Goal: Task Accomplishment & Management: Manage account settings

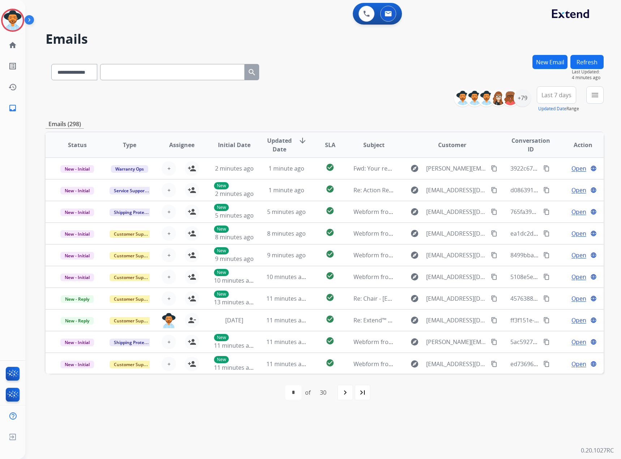
select select "**********"
click at [524, 96] on div "+79" at bounding box center [522, 97] width 17 height 17
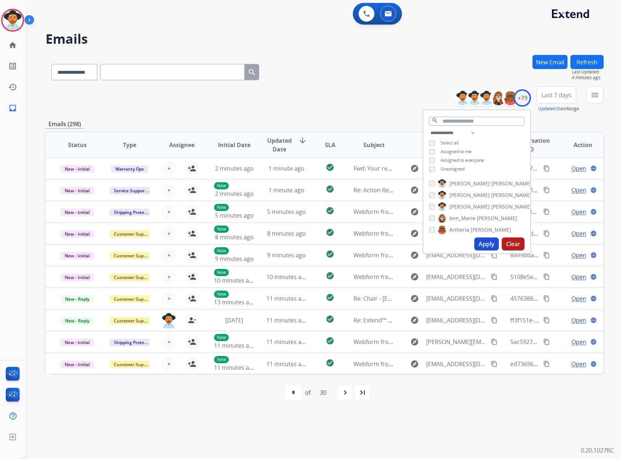
click at [449, 168] on span "Unassigned" at bounding box center [453, 169] width 24 height 6
click at [485, 241] on button "Apply" at bounding box center [486, 243] width 25 height 13
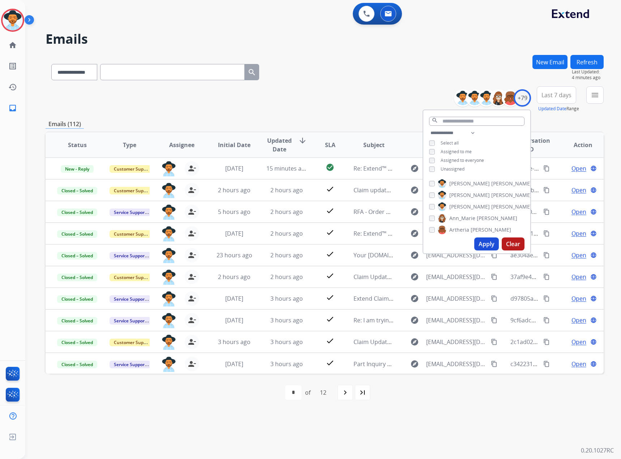
click at [491, 242] on button "Apply" at bounding box center [486, 243] width 25 height 13
click at [425, 78] on div "**********" at bounding box center [325, 70] width 558 height 31
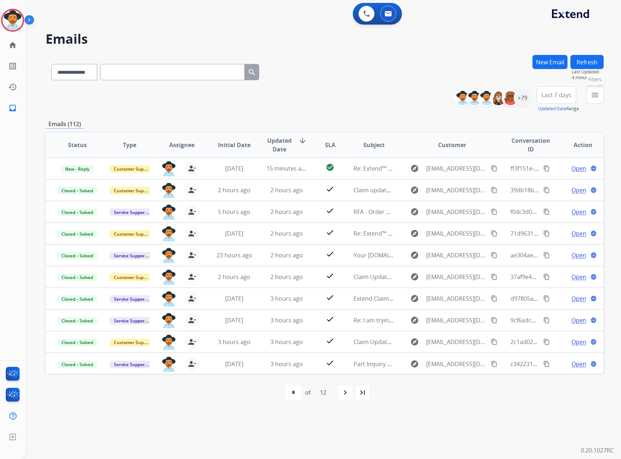
click at [595, 92] on mat-icon "menu" at bounding box center [595, 95] width 9 height 9
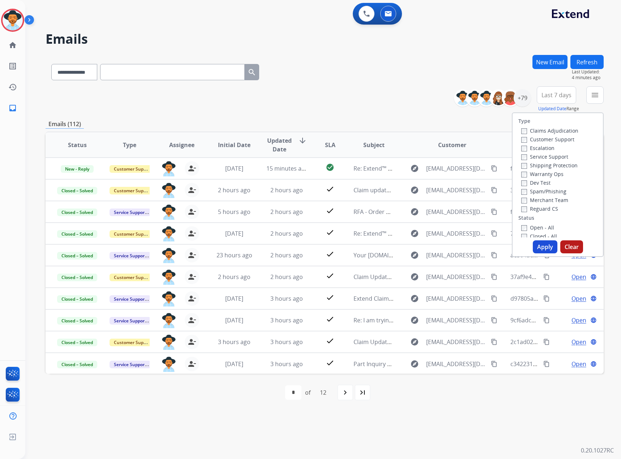
scroll to position [72, 0]
click at [539, 184] on label "New - Reply" at bounding box center [540, 181] width 38 height 7
click at [540, 173] on label "New - Initial" at bounding box center [540, 172] width 38 height 7
click at [544, 246] on button "Apply" at bounding box center [545, 246] width 25 height 13
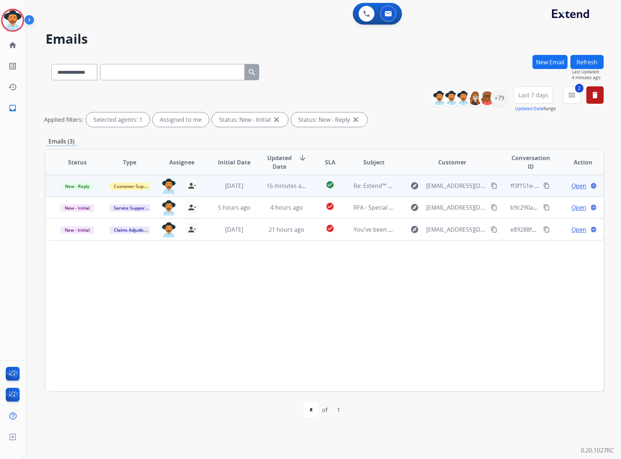
click at [575, 185] on span "Open" at bounding box center [578, 185] width 15 height 9
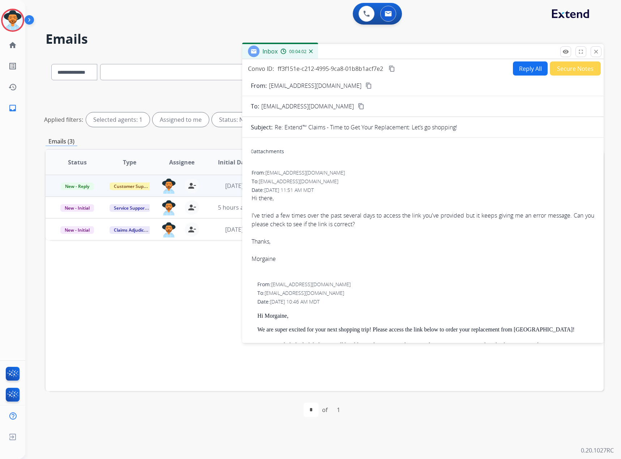
drag, startPoint x: 596, startPoint y: 47, endPoint x: 545, endPoint y: 68, distance: 54.8
click at [596, 47] on button "close Close" at bounding box center [596, 51] width 11 height 11
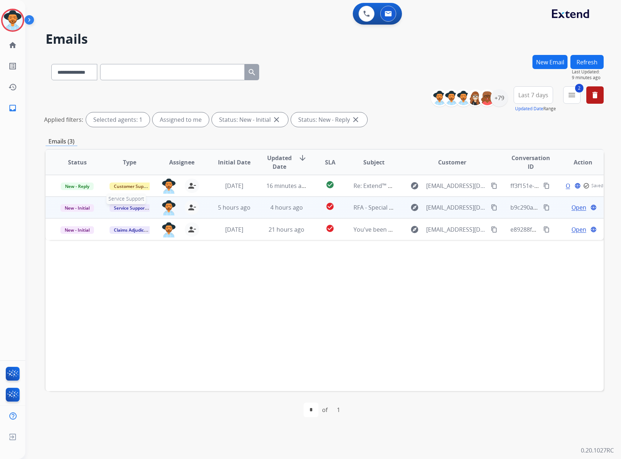
click at [144, 198] on td "Service Support Service Support" at bounding box center [124, 208] width 52 height 22
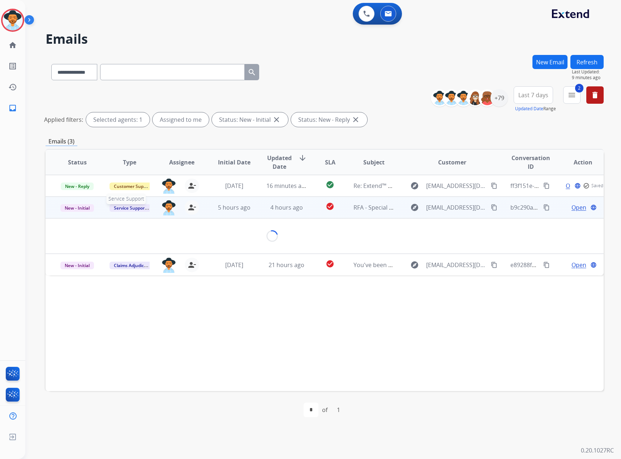
click at [131, 211] on span "Service Support" at bounding box center [130, 208] width 41 height 8
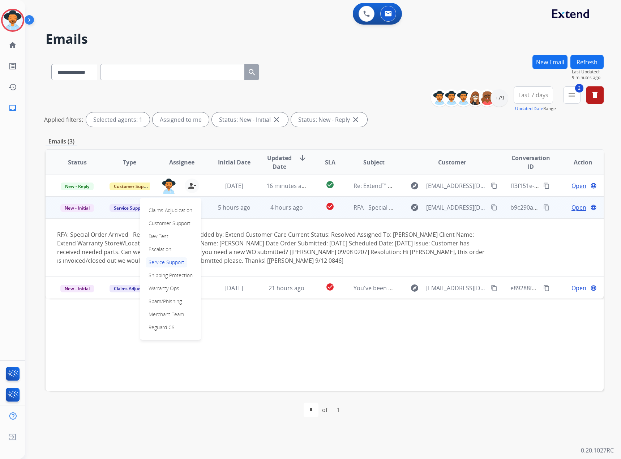
click at [160, 143] on div "Emails (3)" at bounding box center [325, 141] width 558 height 9
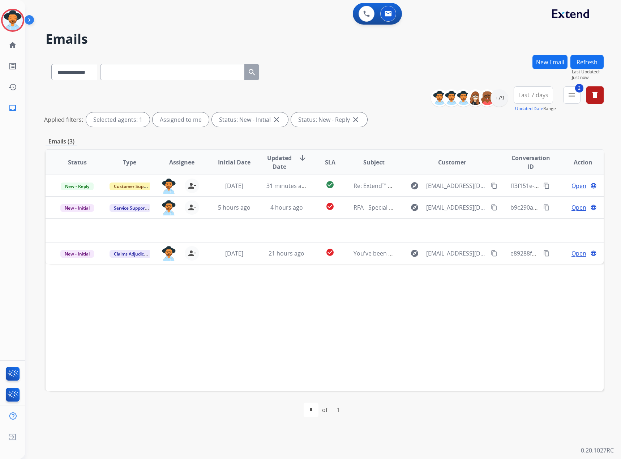
drag, startPoint x: 161, startPoint y: 144, endPoint x: 333, endPoint y: 76, distance: 185.0
click at [333, 76] on div "**********" at bounding box center [325, 70] width 558 height 31
click at [600, 94] on button "delete Clear All" at bounding box center [594, 94] width 17 height 17
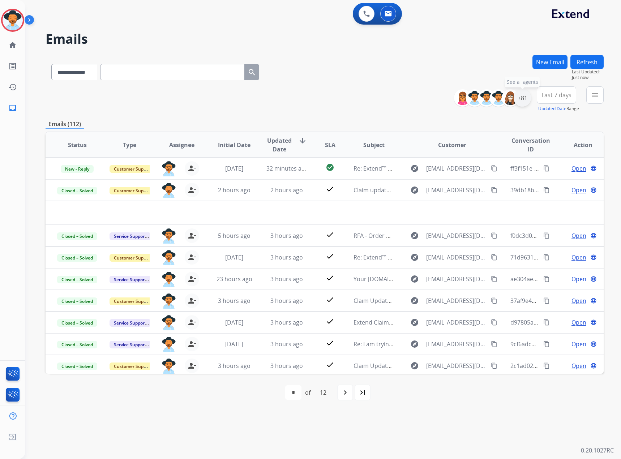
click at [524, 98] on div "+81" at bounding box center [522, 97] width 17 height 17
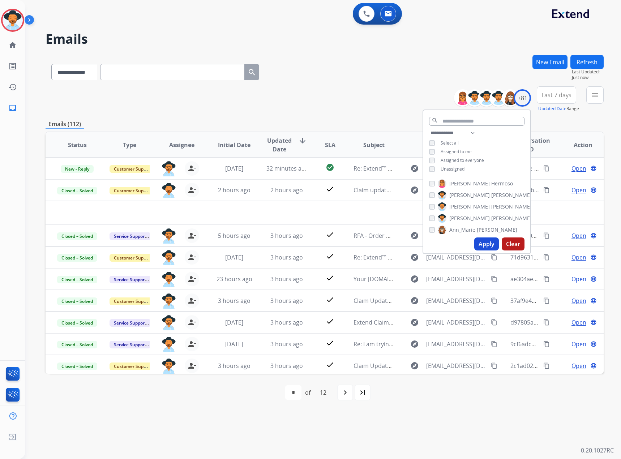
click at [448, 147] on div "**********" at bounding box center [476, 152] width 107 height 46
click at [448, 152] on span "Assigned to me" at bounding box center [456, 152] width 31 height 6
click at [490, 242] on button "Apply" at bounding box center [486, 243] width 25 height 13
click at [597, 97] on mat-icon "menu" at bounding box center [595, 95] width 9 height 9
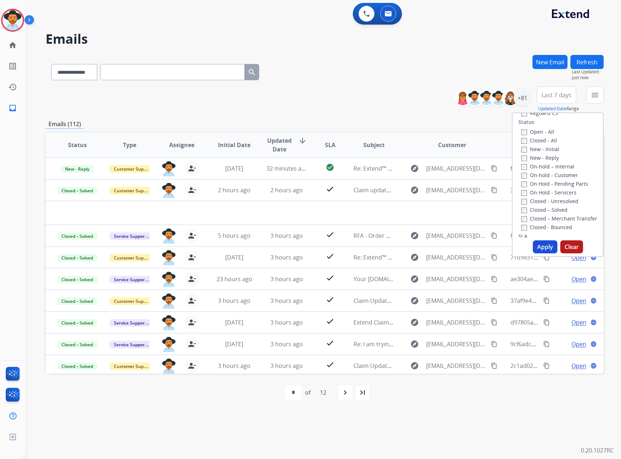
scroll to position [108, 0]
click at [529, 213] on label "Closed - Bounced" at bounding box center [546, 214] width 51 height 7
click at [545, 248] on button "Apply" at bounding box center [545, 246] width 25 height 13
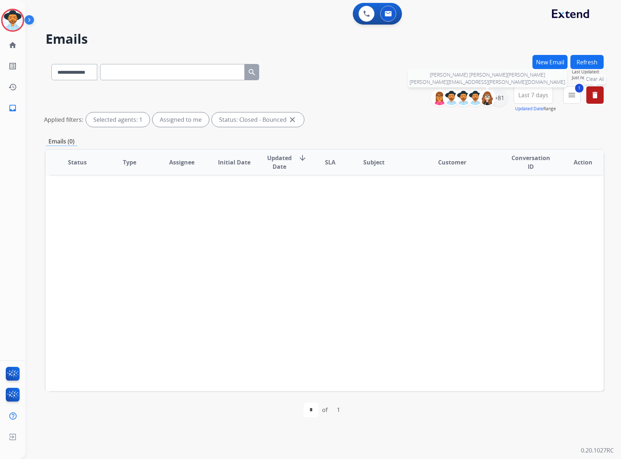
click at [510, 92] on div "**********" at bounding box center [519, 99] width 167 height 26
click at [498, 94] on div "+81" at bounding box center [498, 97] width 17 height 17
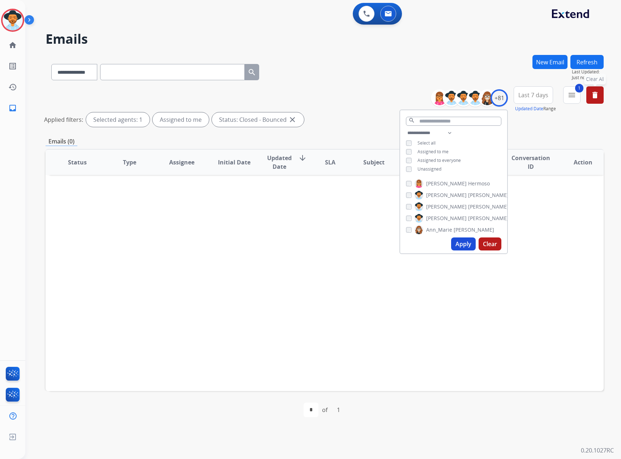
click at [417, 151] on span "Assigned to me" at bounding box center [432, 152] width 31 height 6
drag, startPoint x: 472, startPoint y: 250, endPoint x: 466, endPoint y: 246, distance: 7.8
click at [469, 248] on button "Apply" at bounding box center [463, 243] width 25 height 13
click at [141, 282] on div "Status Type Assignee Initial Date Updated Date arrow_downward SLA Subject Custo…" at bounding box center [325, 270] width 558 height 242
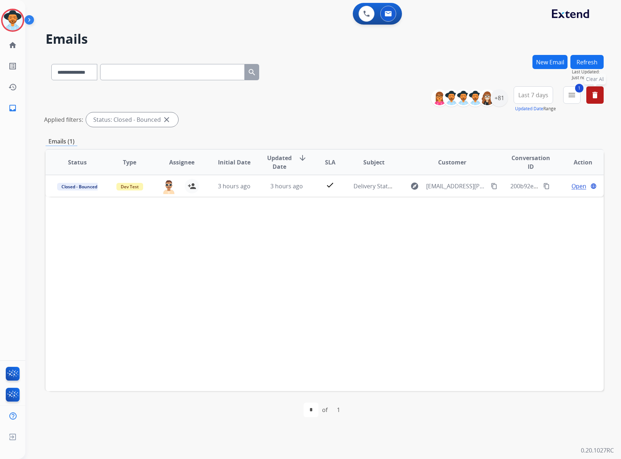
click at [589, 95] on button "delete Clear All" at bounding box center [594, 94] width 17 height 17
